Goal: Information Seeking & Learning: Learn about a topic

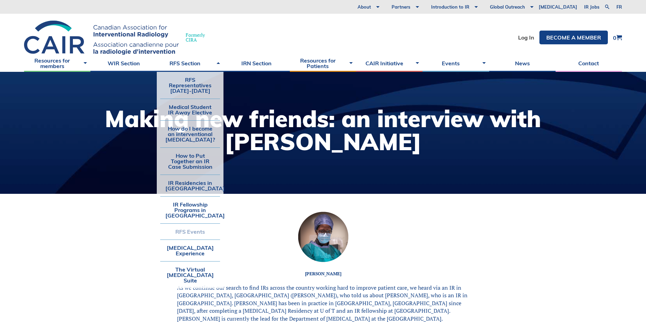
click at [193, 229] on link "RFS Events" at bounding box center [189, 232] width 59 height 16
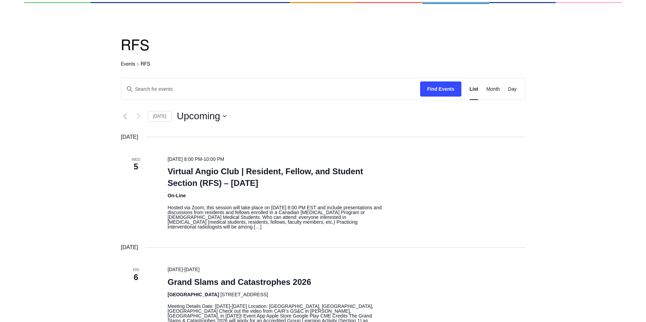
scroll to position [103, 0]
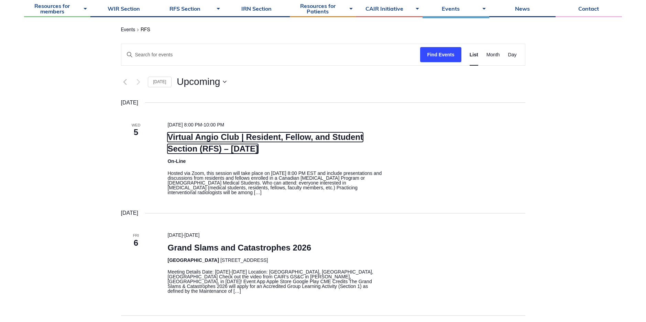
click at [235, 133] on link "Virtual Angio Club | Resident, Fellow, and Student Section (RFS) – November 2025" at bounding box center [265, 142] width 196 height 21
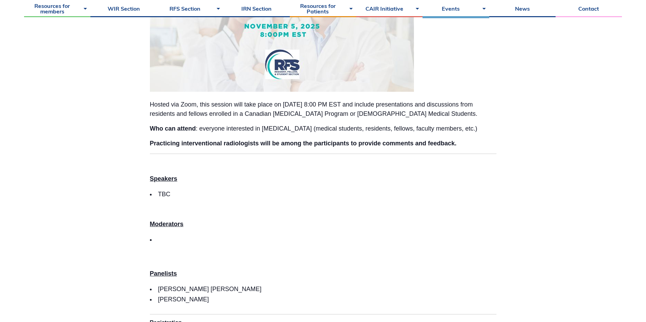
scroll to position [103, 0]
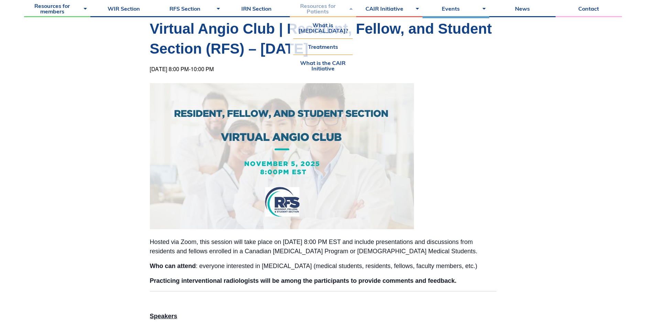
click at [317, 7] on link "Resources for Patients" at bounding box center [323, 8] width 66 height 17
click at [318, 26] on link "What is [MEDICAL_DATA]?" at bounding box center [322, 27] width 59 height 21
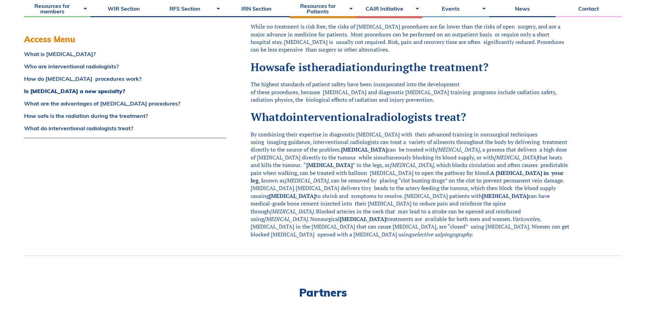
scroll to position [344, 0]
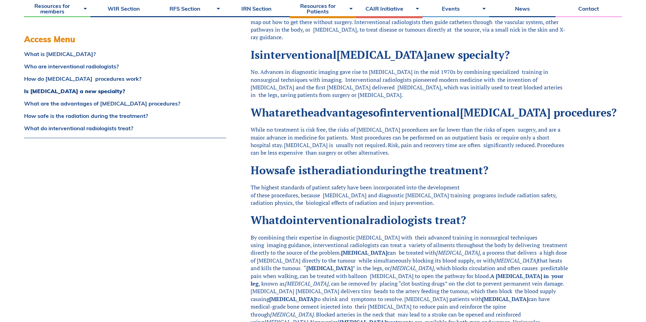
click at [177, 228] on div "Access Menu What is [MEDICAL_DATA]? Who are interventional radiologists? How do…" at bounding box center [120, 113] width 192 height 492
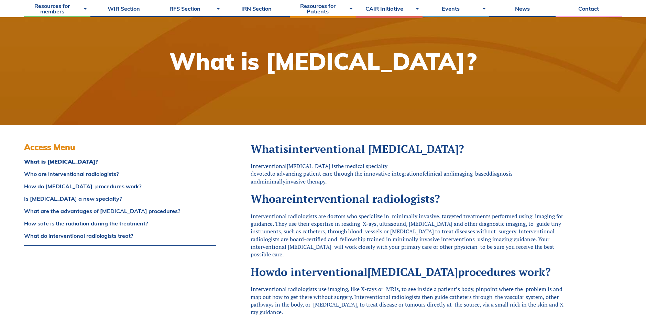
scroll to position [0, 0]
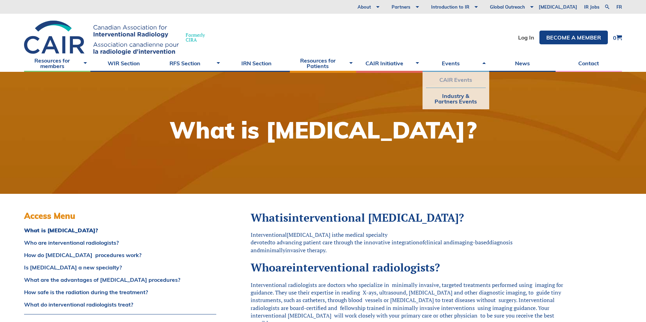
click at [452, 78] on link "CAIR Events" at bounding box center [455, 80] width 59 height 16
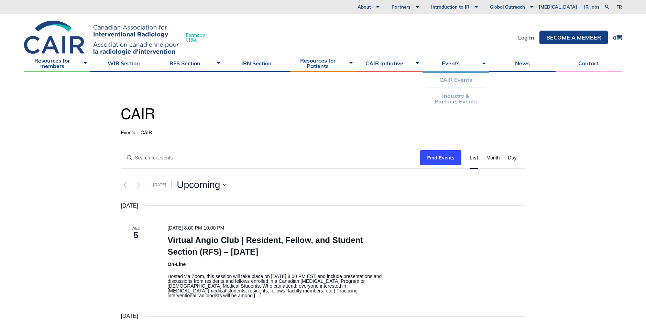
click at [454, 101] on link "Industry & Partners Events" at bounding box center [455, 98] width 59 height 21
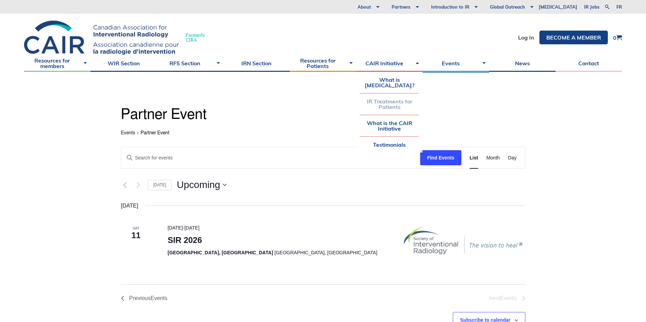
click at [390, 109] on link "IR Treatments for Patients" at bounding box center [389, 104] width 59 height 21
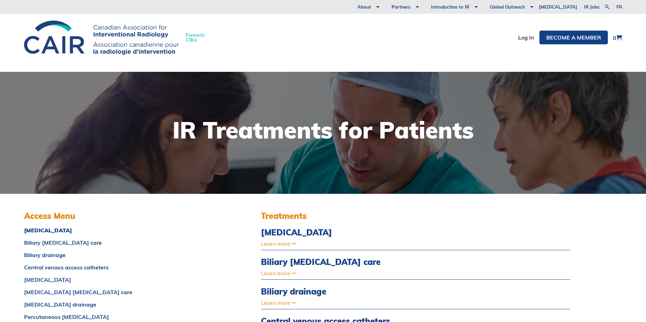
scroll to position [138, 0]
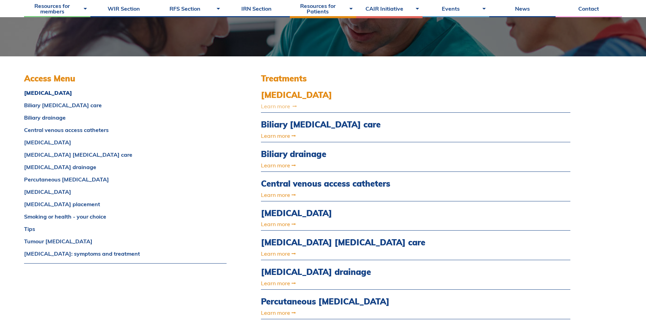
click at [285, 104] on link "Learn more" at bounding box center [369, 107] width 217 height 6
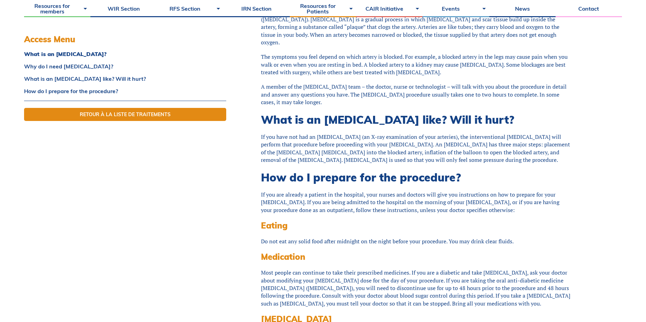
scroll to position [206, 0]
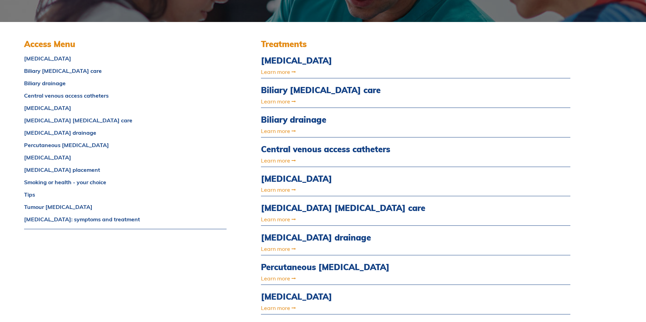
scroll to position [344, 0]
